Goal: Information Seeking & Learning: Learn about a topic

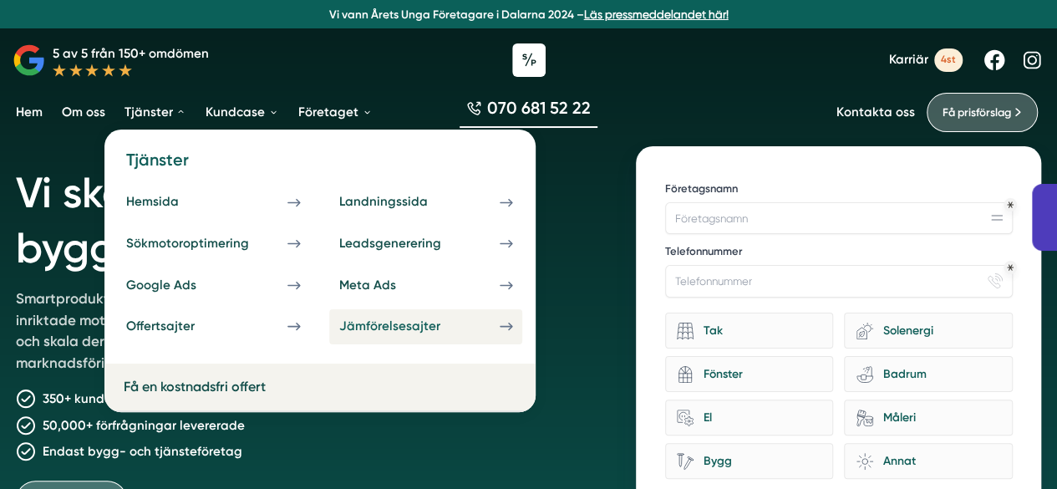
click at [409, 327] on div "Jämförelsesajter" at bounding box center [409, 326] width 140 height 16
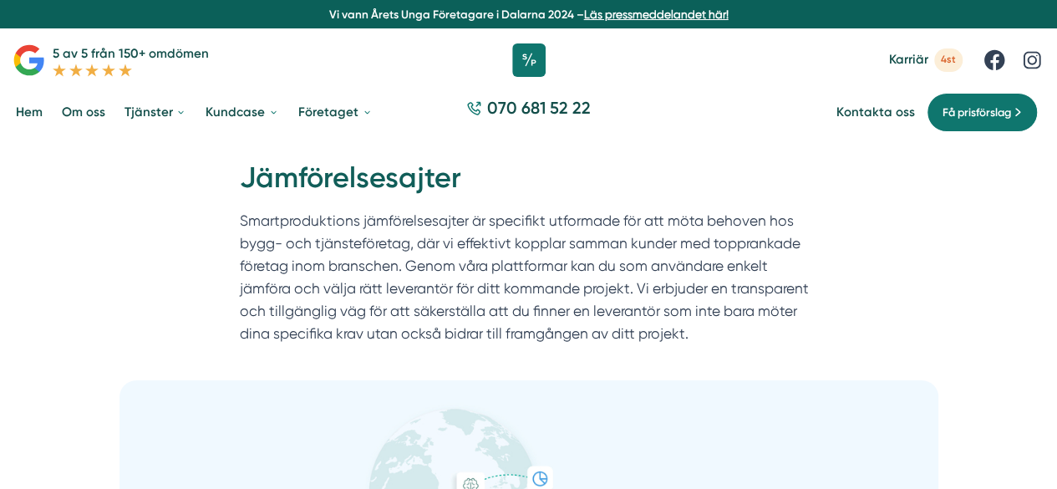
click at [514, 229] on p "Smartproduktions jämförelsesajter är specifikt utformade för att möta behoven h…" at bounding box center [529, 282] width 578 height 144
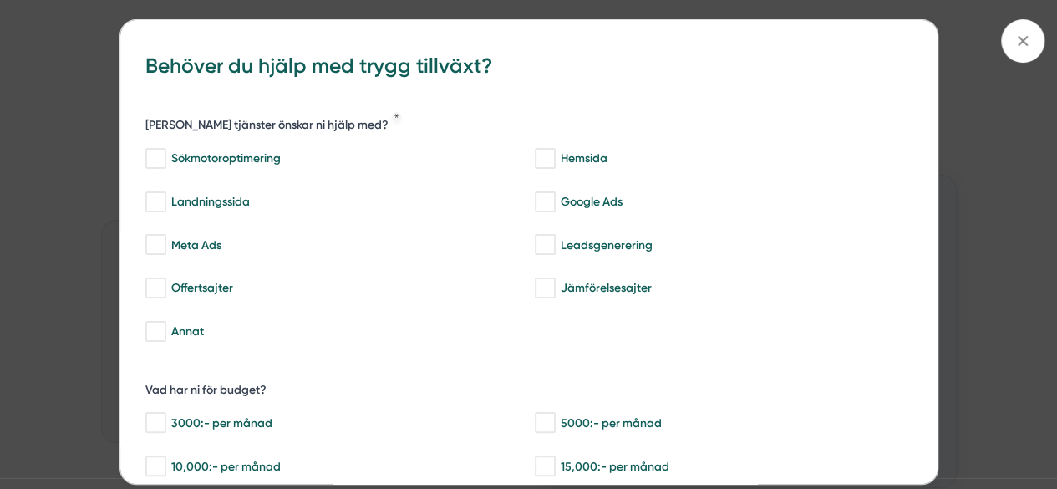
scroll to position [1805, 0]
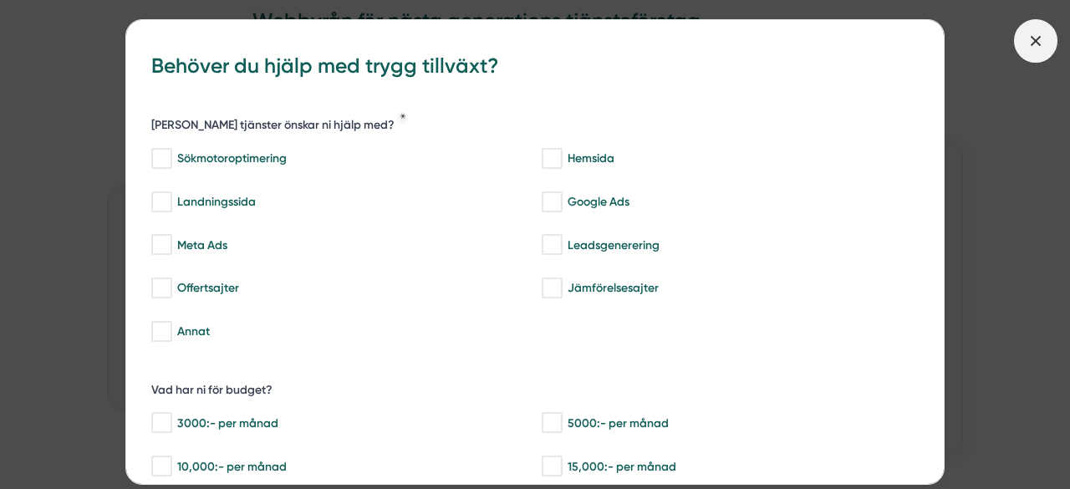
click at [1041, 59] on span at bounding box center [1035, 40] width 43 height 43
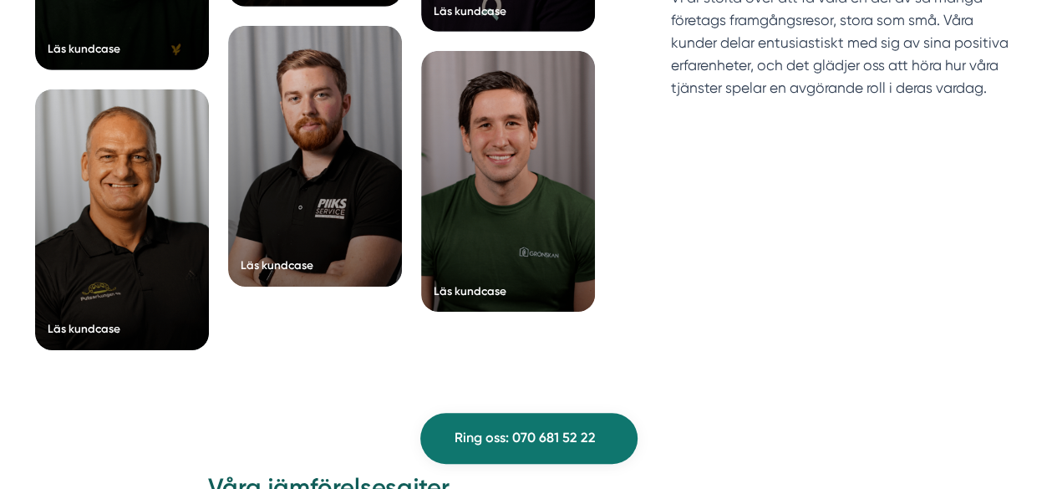
scroll to position [2641, 0]
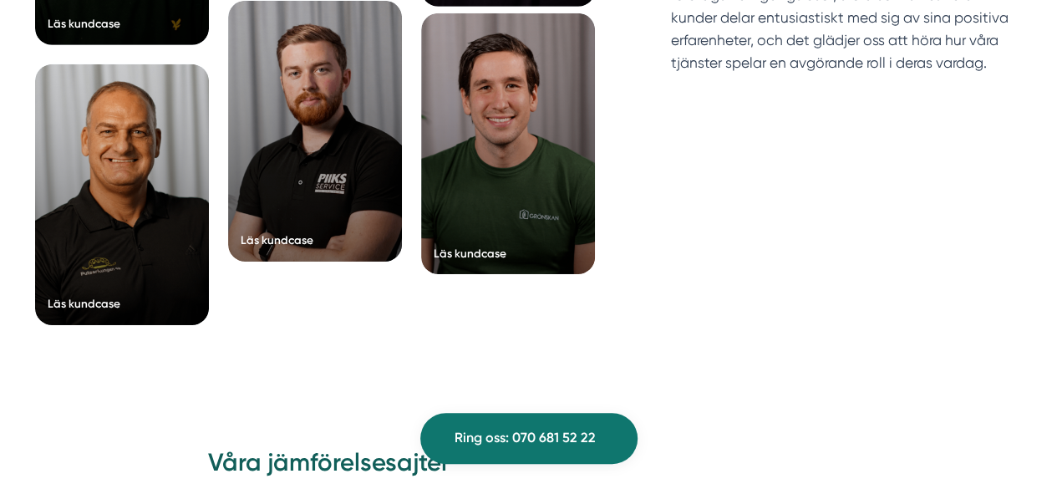
click at [512, 217] on div at bounding box center [508, 143] width 174 height 261
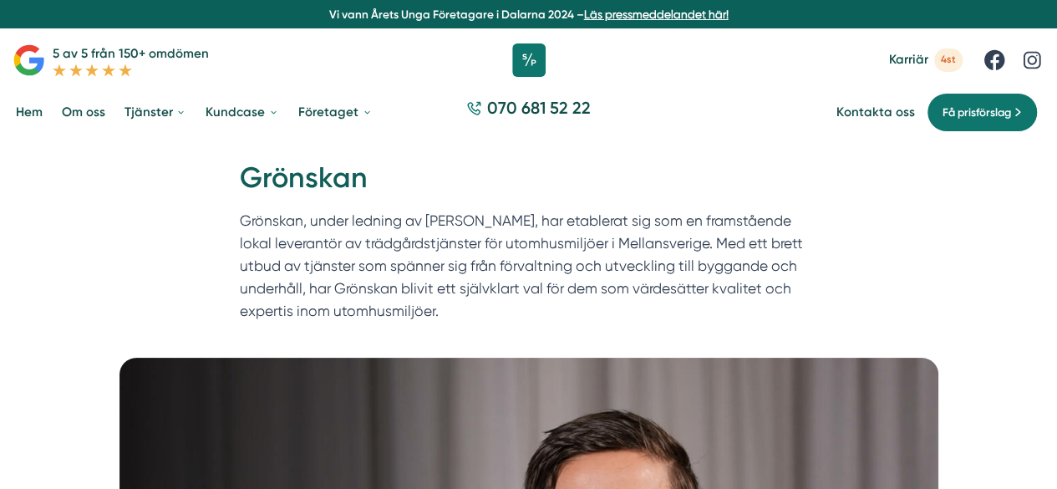
click at [830, 213] on div "Hem » Kundcase » Grönskan Grönskan Grönskan, under ledning av [PERSON_NAME], ha…" at bounding box center [529, 245] width 610 height 172
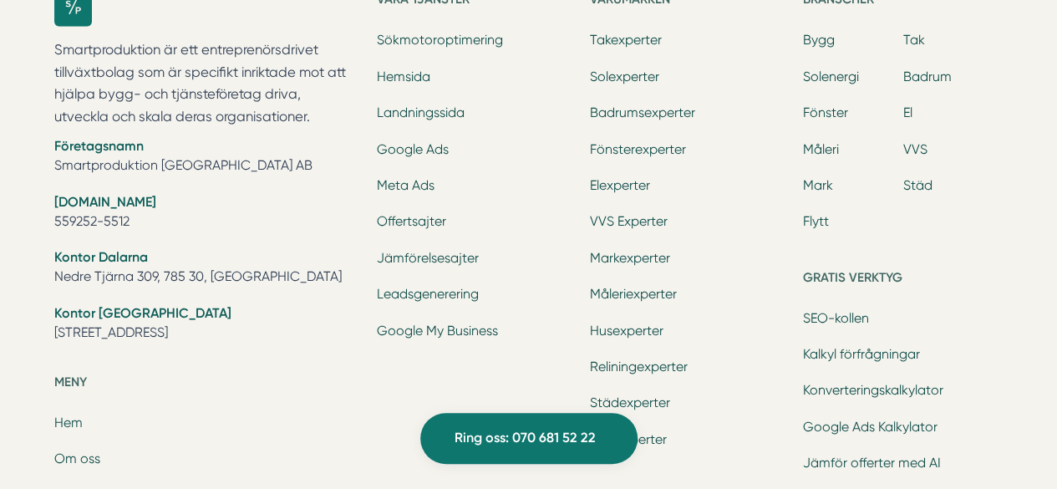
scroll to position [5249, 0]
